Goal: Navigation & Orientation: Find specific page/section

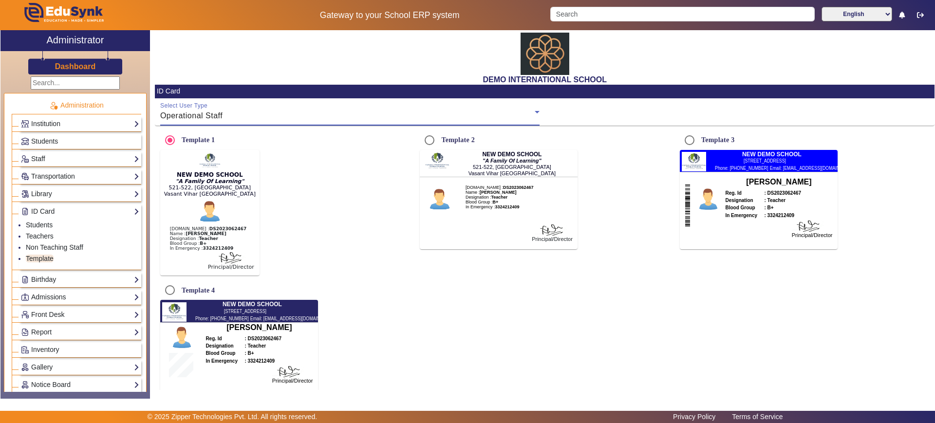
scroll to position [127, 0]
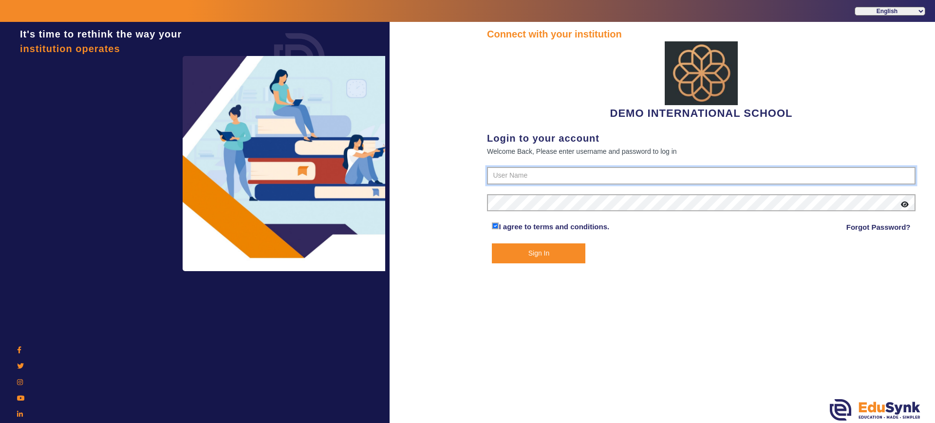
type input "2143224344"
click at [535, 250] on button "Sign In" at bounding box center [538, 253] width 93 height 20
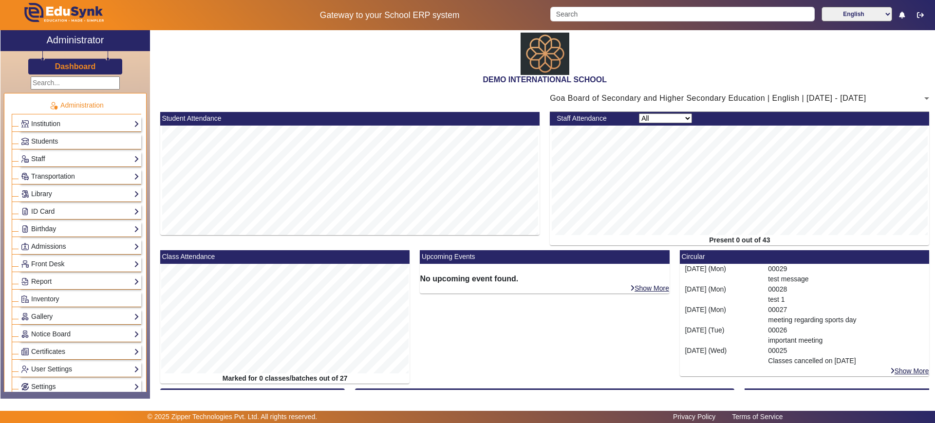
scroll to position [149, 0]
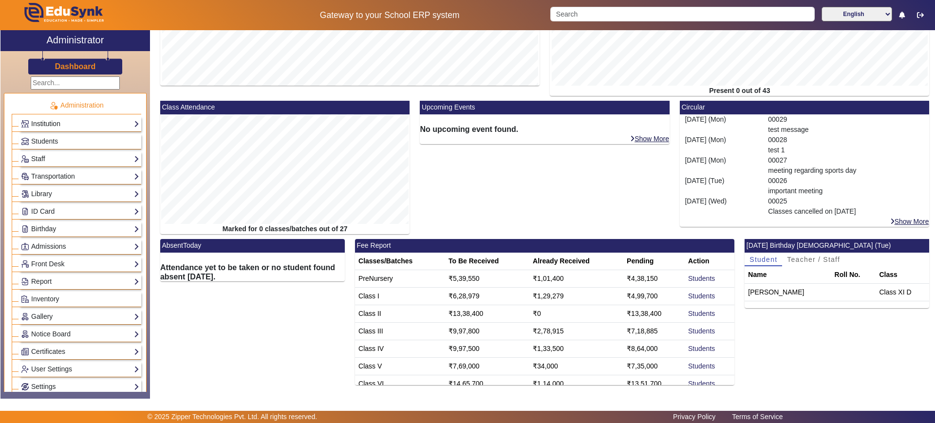
click at [47, 124] on link "Institution" at bounding box center [80, 123] width 118 height 11
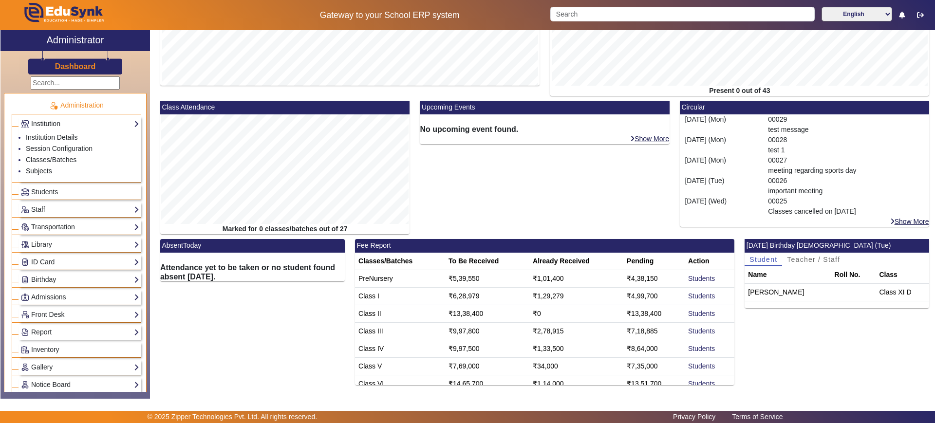
click at [50, 202] on div "Staff Teachers Non Teaching Staff Driver Support Staff" at bounding box center [80, 209] width 122 height 15
click at [58, 260] on link "ID Card" at bounding box center [80, 262] width 118 height 11
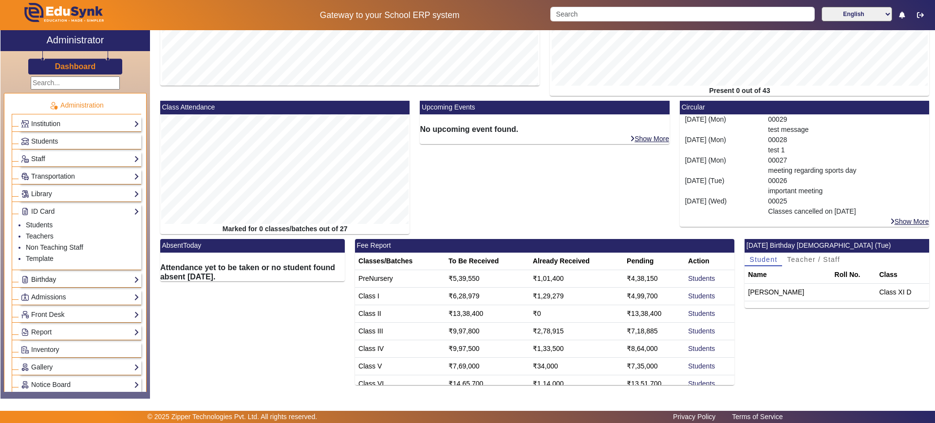
click at [60, 280] on link "Birthday" at bounding box center [80, 279] width 118 height 11
click at [60, 280] on link "Front Desk" at bounding box center [80, 280] width 118 height 11
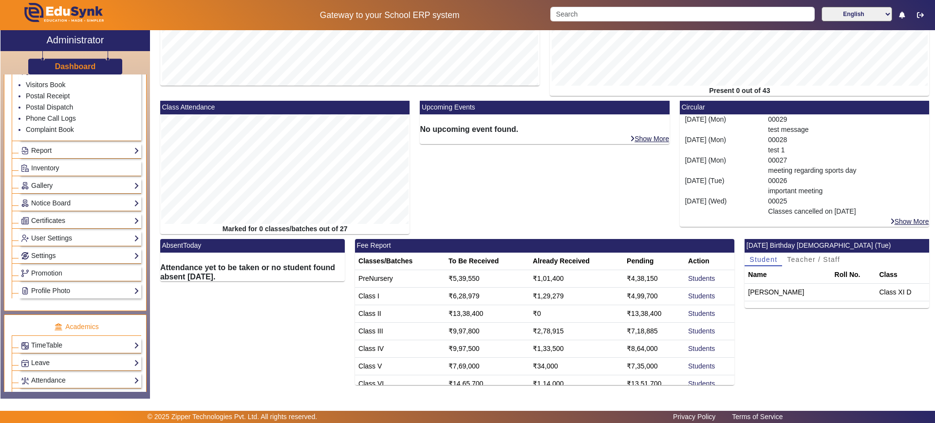
scroll to position [194, 0]
click at [60, 290] on link "Profile Photo" at bounding box center [80, 289] width 118 height 11
